Goal: Check status: Check status

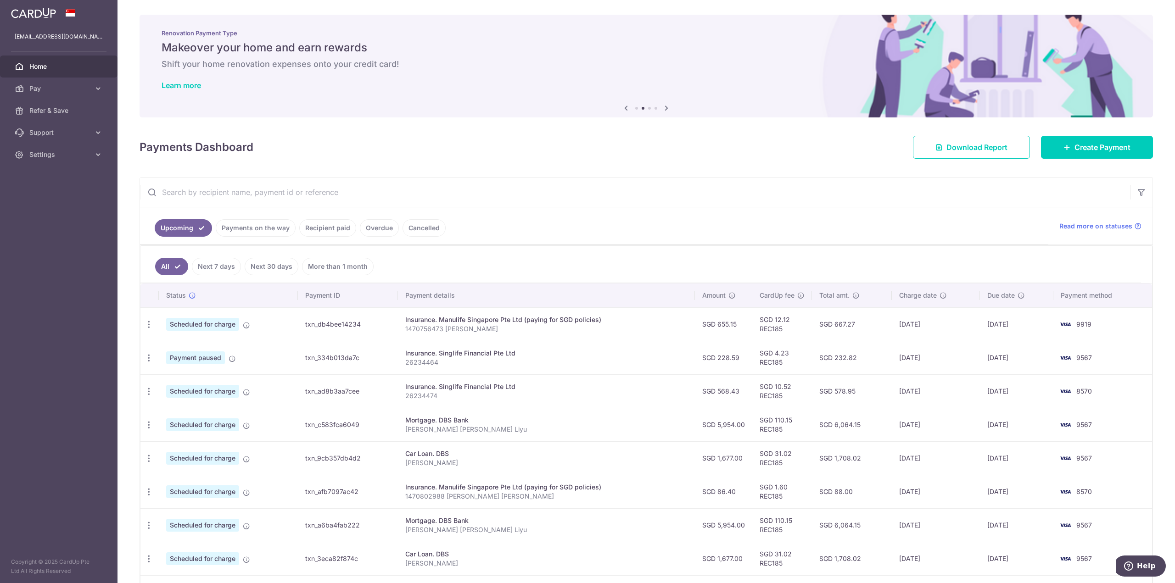
click at [229, 269] on link "Next 7 days" at bounding box center [216, 266] width 49 height 17
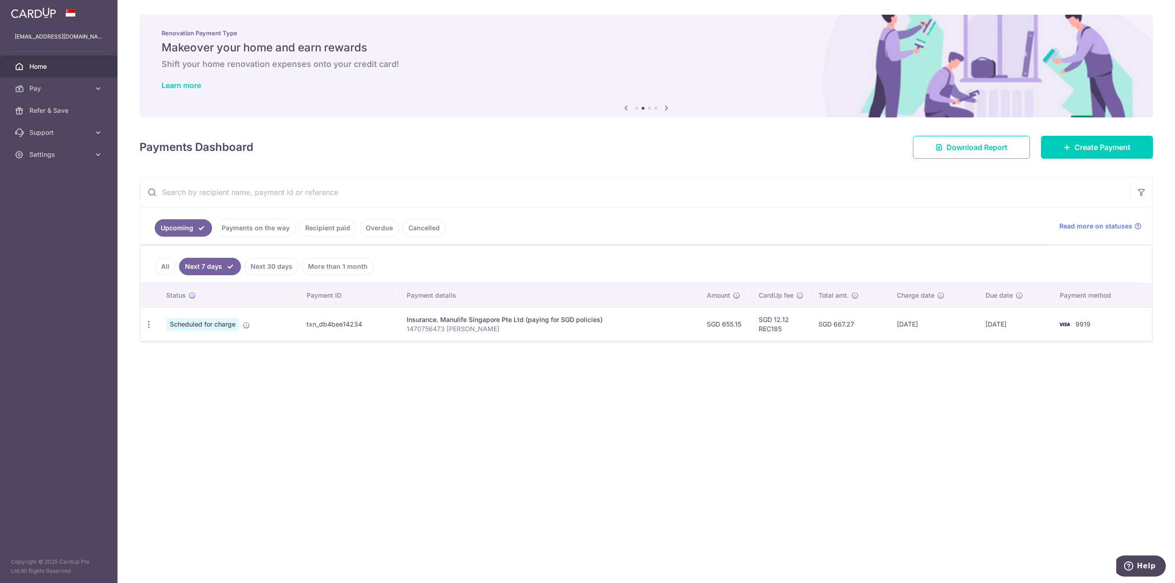
click at [235, 230] on link "Payments on the way" at bounding box center [256, 227] width 80 height 17
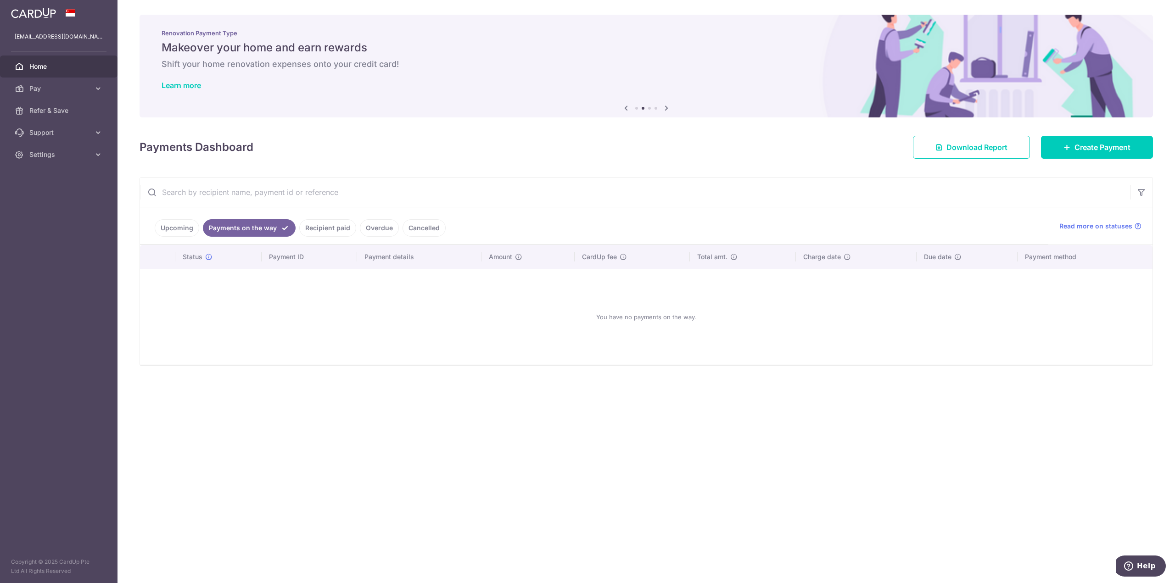
click at [323, 229] on link "Recipient paid" at bounding box center [327, 227] width 57 height 17
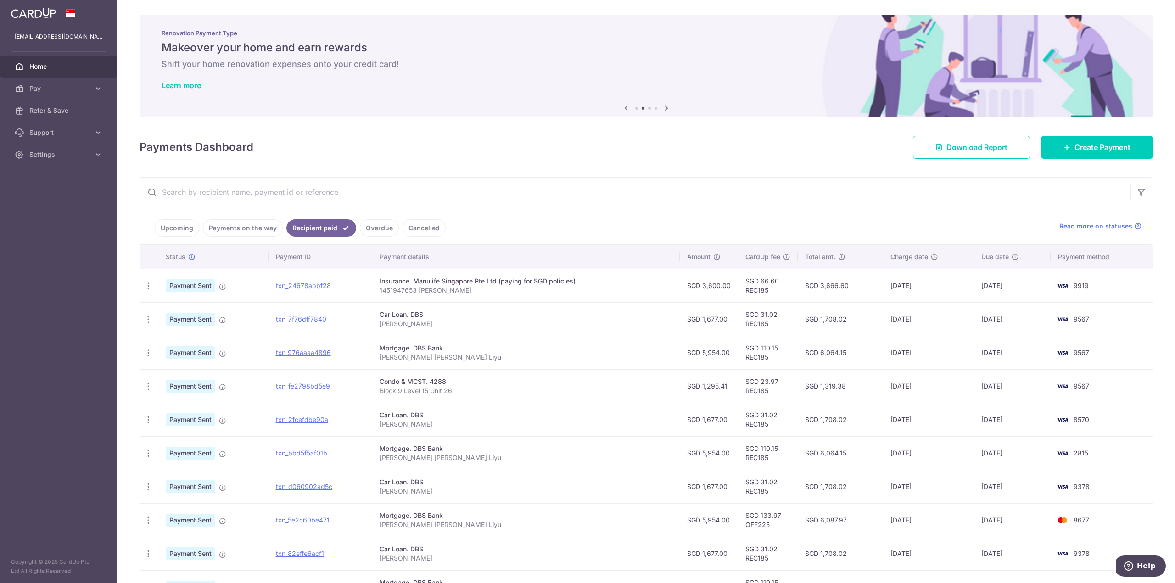
click at [374, 220] on link "Overdue" at bounding box center [379, 227] width 39 height 17
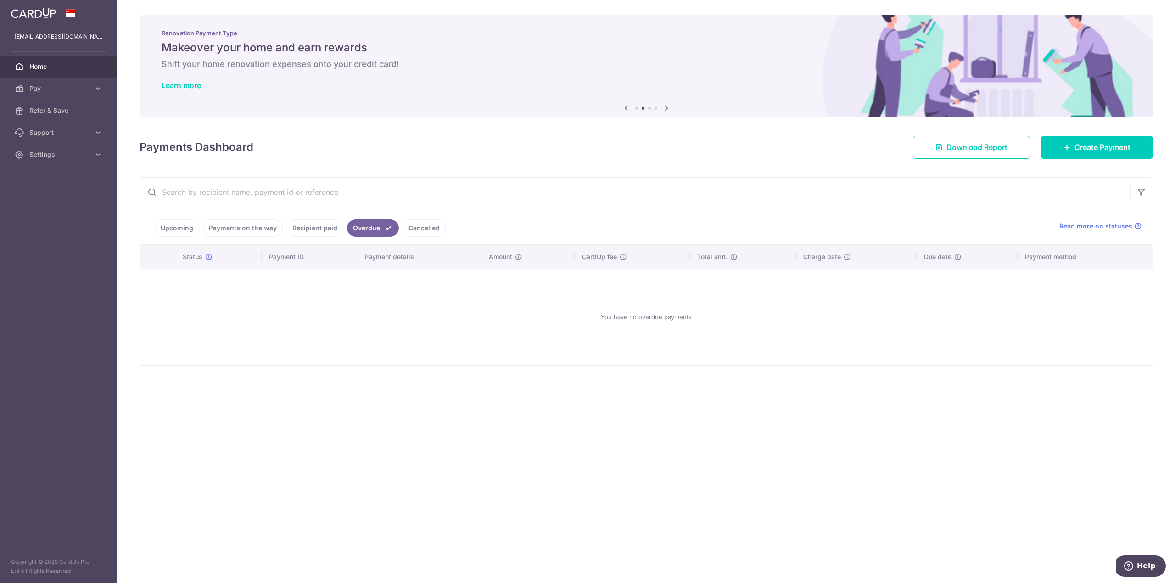
click at [321, 221] on link "Recipient paid" at bounding box center [314, 227] width 57 height 17
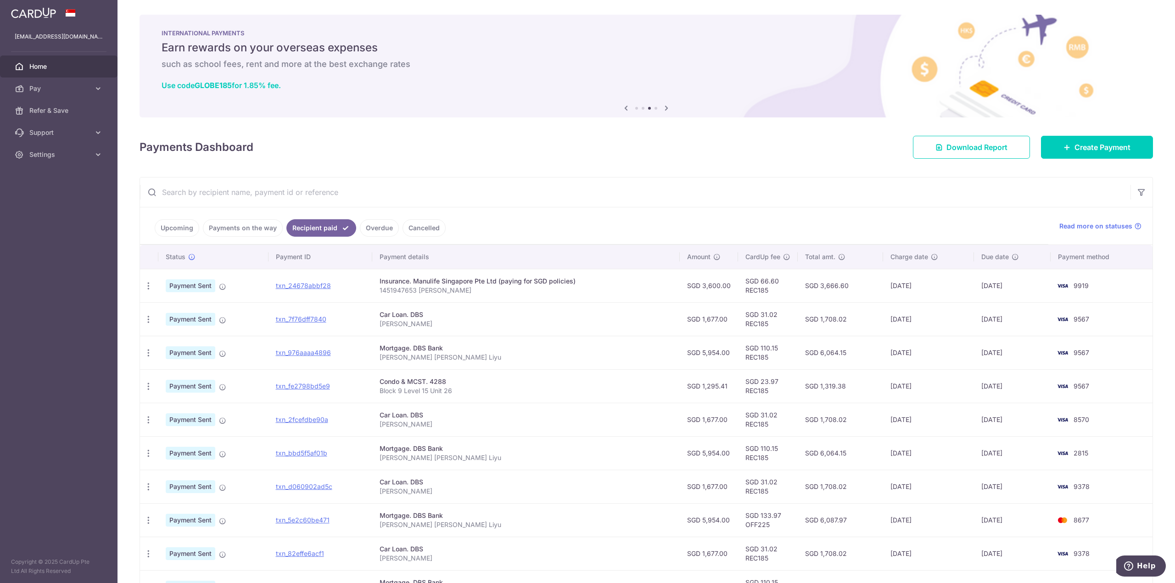
click at [164, 222] on link "Upcoming" at bounding box center [177, 227] width 45 height 17
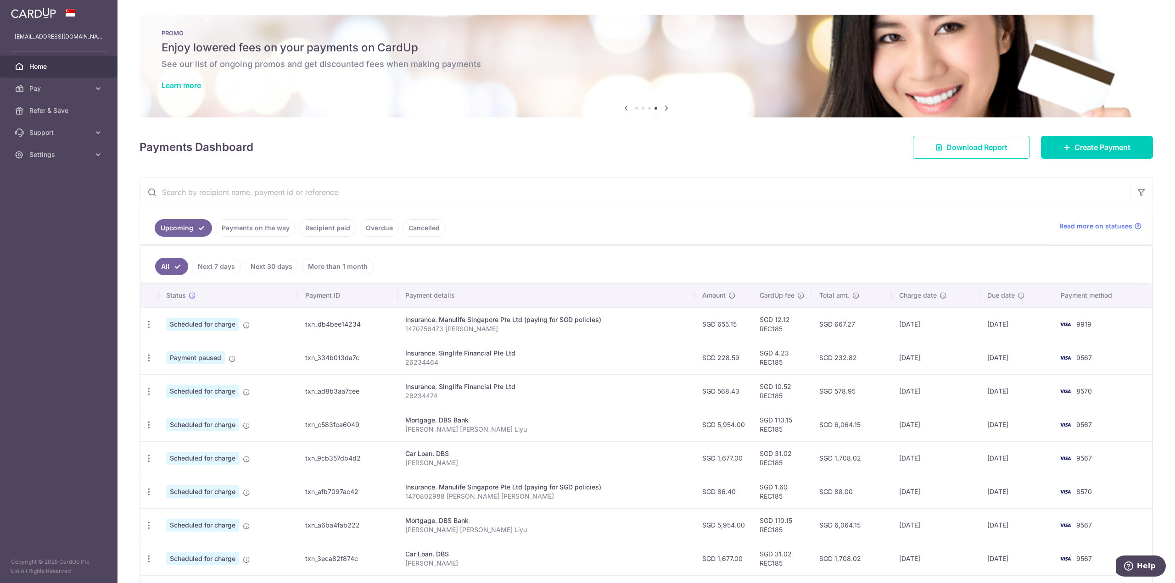
click at [256, 231] on link "Payments on the way" at bounding box center [256, 227] width 80 height 17
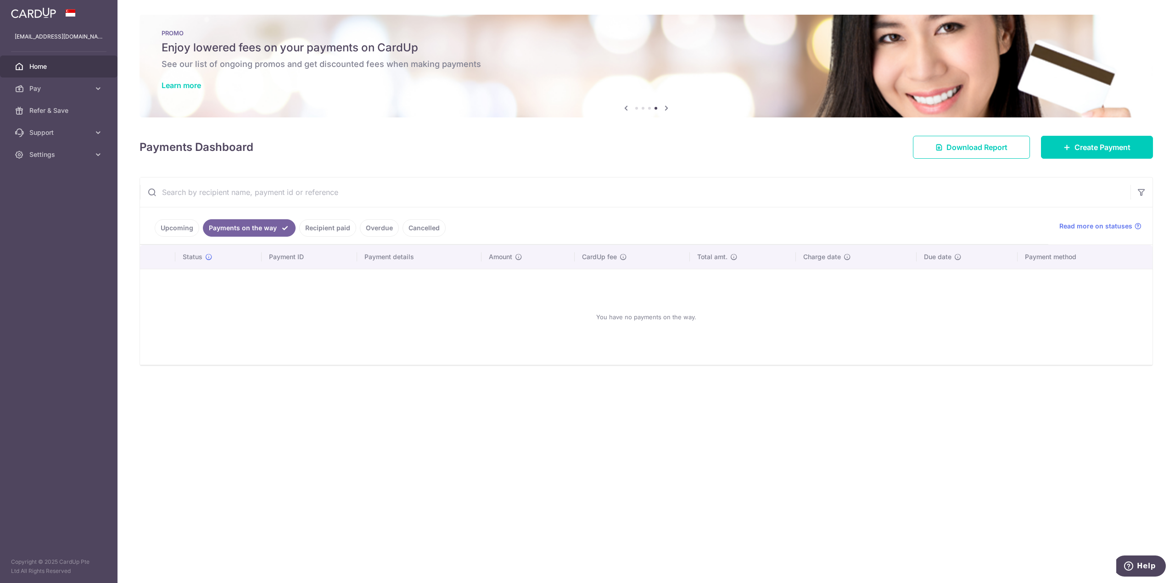
click at [189, 227] on link "Upcoming" at bounding box center [177, 227] width 45 height 17
